Goal: Transaction & Acquisition: Download file/media

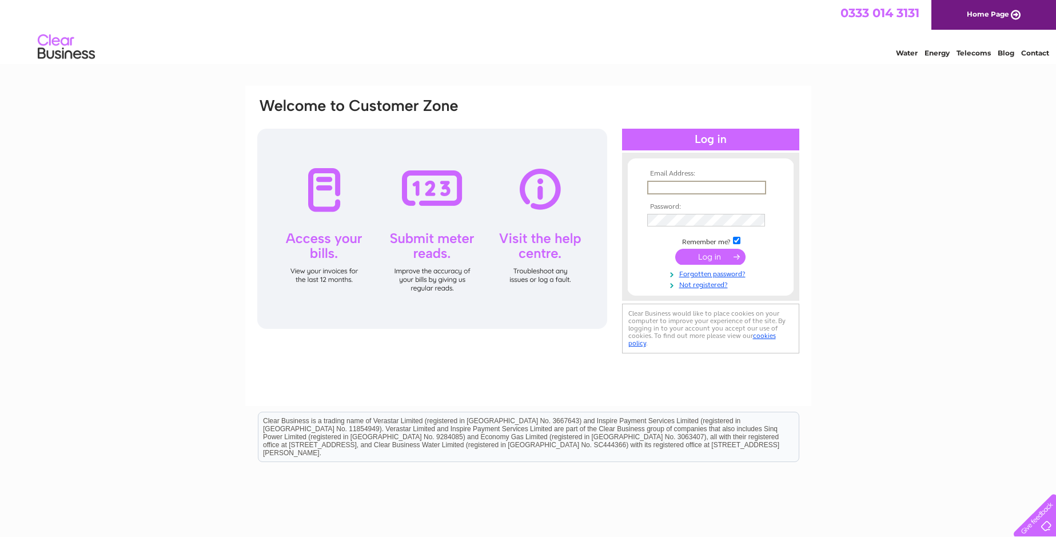
click at [669, 186] on input "text" at bounding box center [706, 188] width 119 height 14
type input "utilities@trespass.co.uk"
click at [702, 251] on input "submit" at bounding box center [710, 256] width 70 height 16
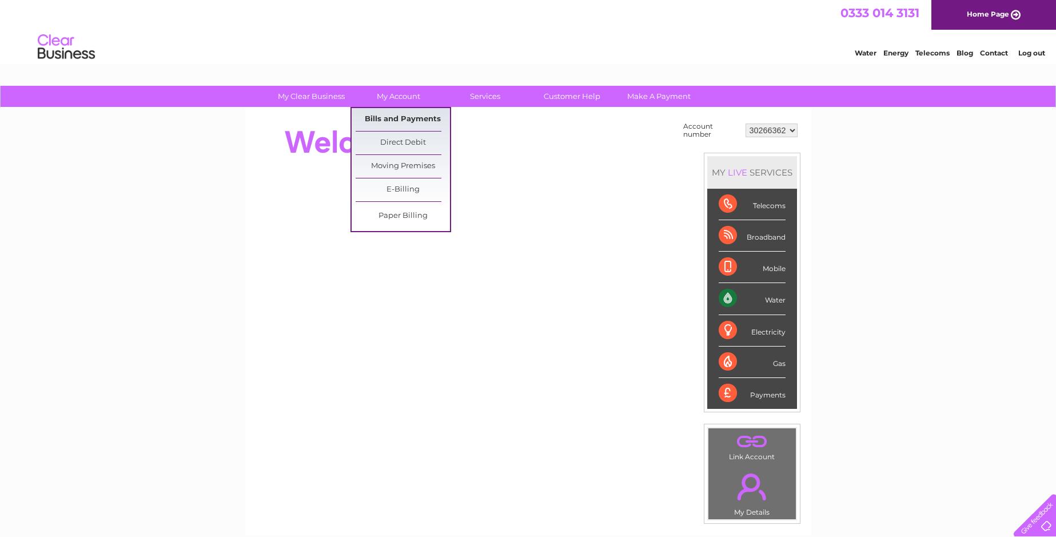
click at [395, 118] on link "Bills and Payments" at bounding box center [403, 119] width 94 height 23
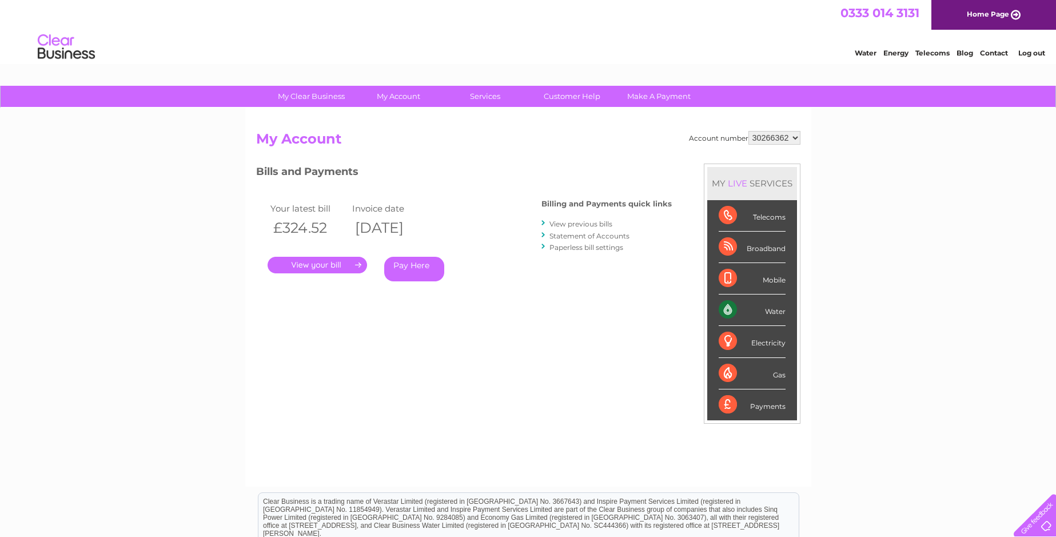
click at [308, 268] on link "." at bounding box center [317, 265] width 99 height 17
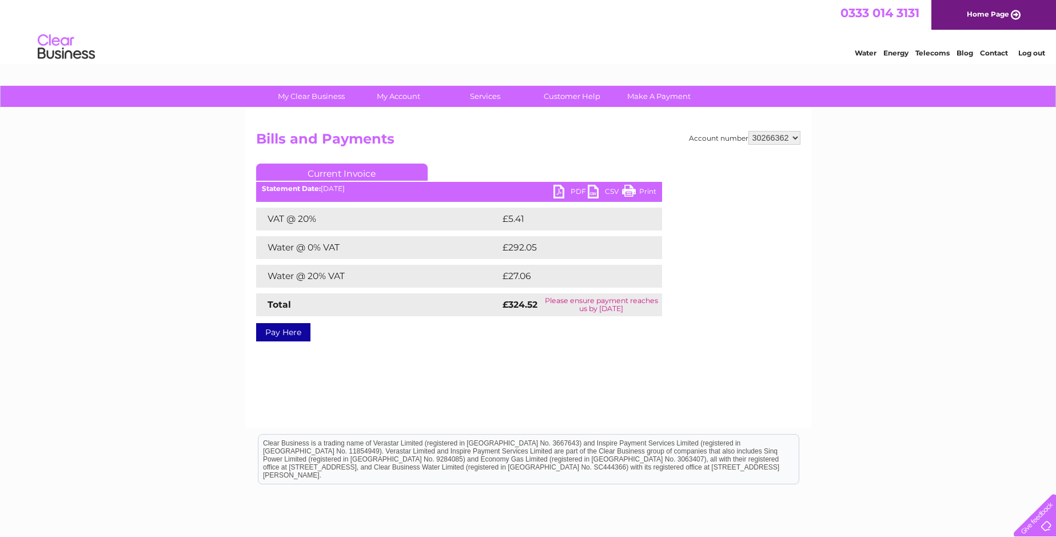
click at [573, 190] on link "PDF" at bounding box center [570, 193] width 34 height 17
click at [765, 137] on select "30266362 30267534 30271198 30307327 30314341 30320023" at bounding box center [774, 138] width 52 height 14
select select "30267534"
click at [748, 131] on select "30266362 30267534 30271198 30307327 30314341 30320023" at bounding box center [774, 138] width 52 height 14
click at [575, 191] on link "PDF" at bounding box center [570, 193] width 34 height 17
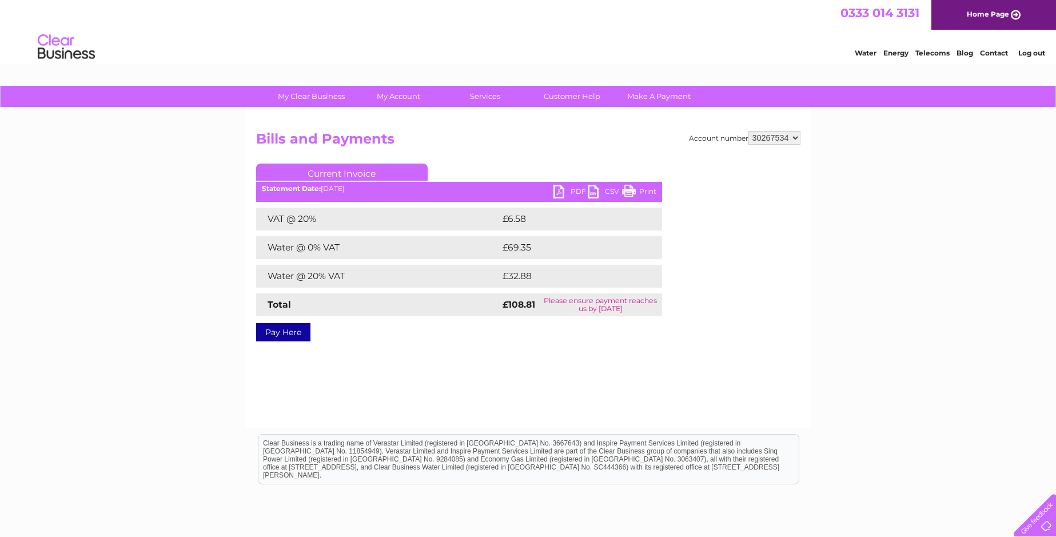
click at [773, 141] on select "30266362 30267534 30271198 30307327 30314341 30320023" at bounding box center [774, 138] width 52 height 14
select select "30271198"
click at [748, 131] on select "30266362 30267534 30271198 30307327 30314341 30320023" at bounding box center [774, 138] width 52 height 14
click at [564, 190] on link "PDF" at bounding box center [570, 193] width 34 height 17
click at [775, 138] on select "30266362 30267534 30271198 30307327 30314341 30320023" at bounding box center [774, 138] width 52 height 14
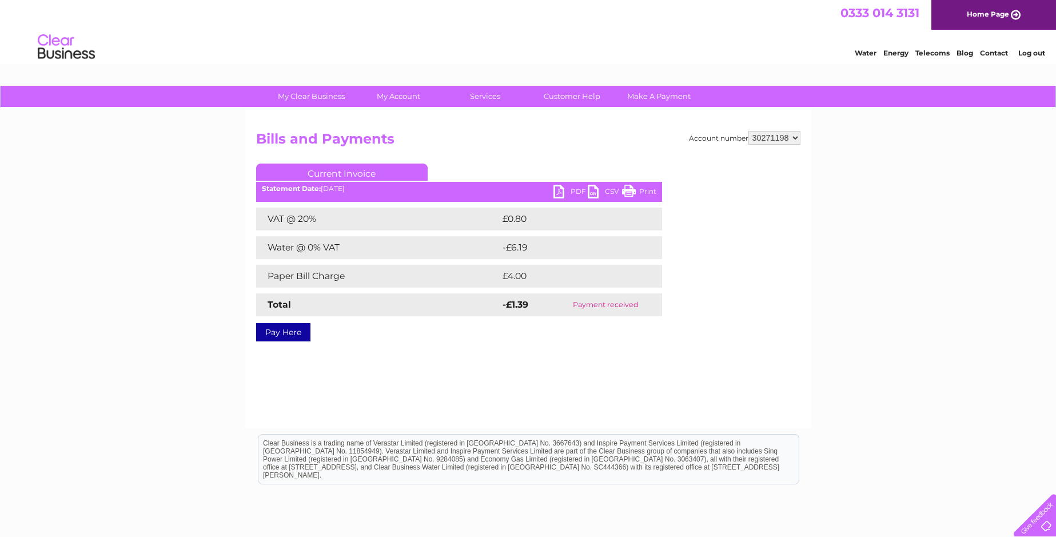
select select "30307327"
click at [748, 131] on select "30266362 30267534 30271198 30307327 30314341 30320023" at bounding box center [774, 138] width 52 height 14
click at [578, 193] on link "PDF" at bounding box center [570, 193] width 34 height 17
click at [779, 139] on select "30266362 30267534 30271198 30307327 30314341 30320023" at bounding box center [774, 138] width 52 height 14
select select "30314341"
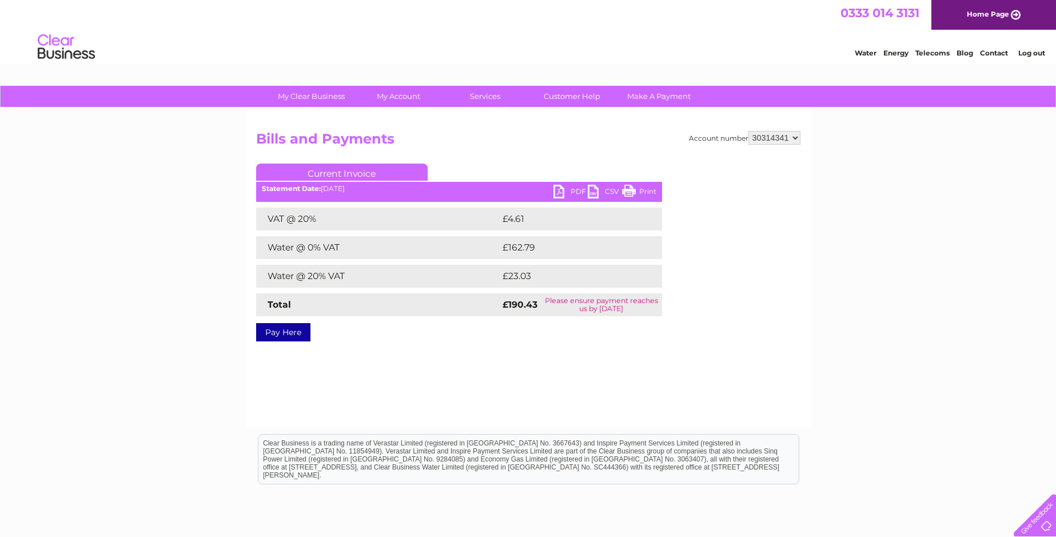
click at [748, 131] on select "30266362 30267534 30271198 30307327 30314341 30320023" at bounding box center [774, 138] width 52 height 14
click at [573, 189] on link "PDF" at bounding box center [570, 193] width 34 height 17
click at [772, 137] on select "30266362 30267534 30271198 30307327 30314341 30320023" at bounding box center [774, 138] width 52 height 14
select select "30320023"
click at [748, 131] on select "30266362 30267534 30271198 30307327 30314341 30320023" at bounding box center [774, 138] width 52 height 14
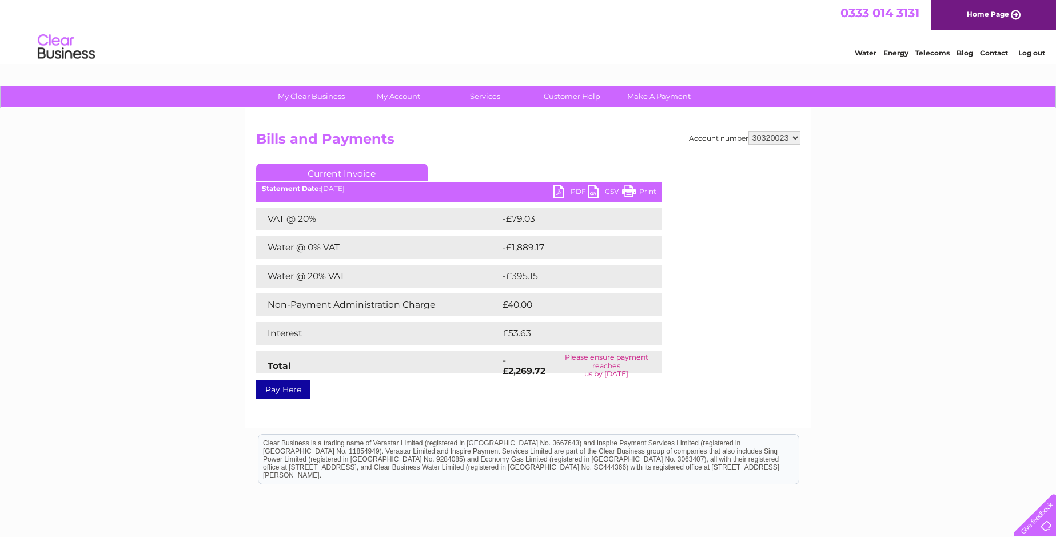
click at [572, 189] on link "PDF" at bounding box center [570, 193] width 34 height 17
